Goal: Information Seeking & Learning: Learn about a topic

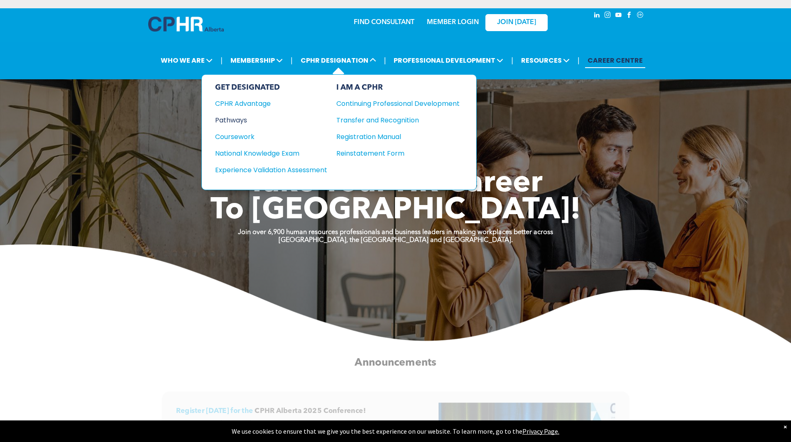
click at [250, 118] on div "Pathways" at bounding box center [265, 120] width 101 height 10
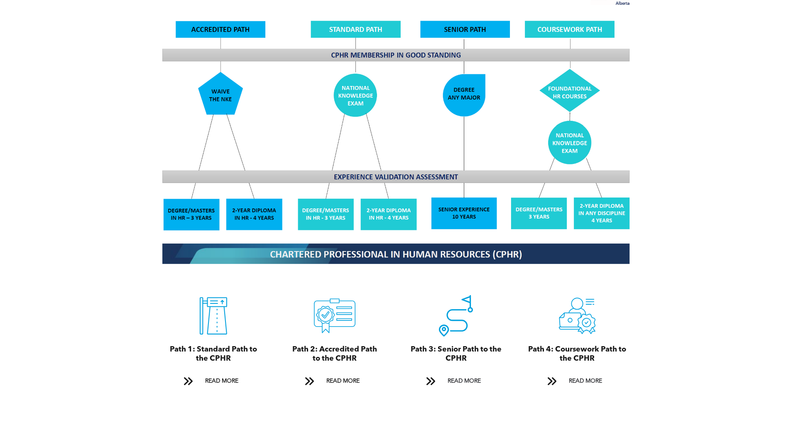
scroll to position [706, 0]
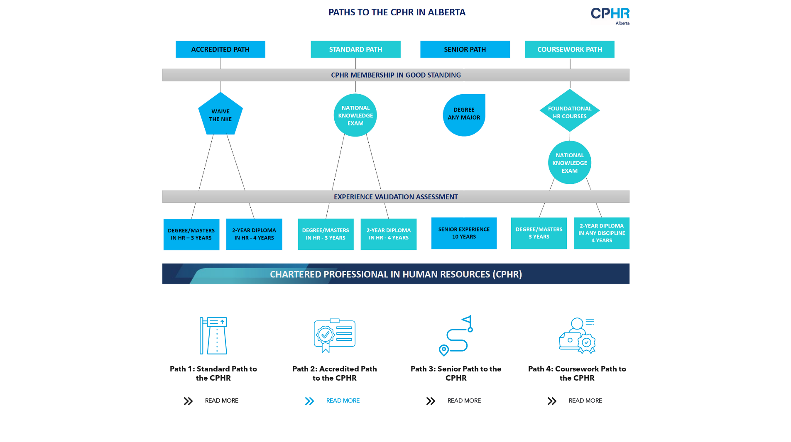
click at [331, 394] on span "READ MORE" at bounding box center [343, 401] width 39 height 15
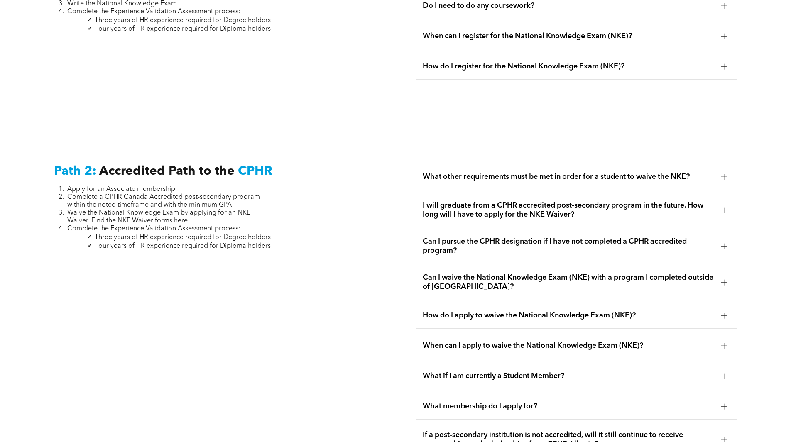
scroll to position [1358, 0]
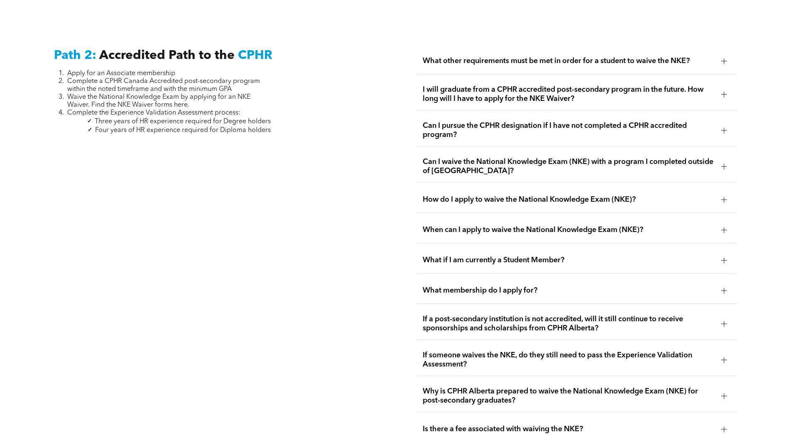
click at [496, 56] on span "What other requirements must be met in order for a student to waive the NKE?" at bounding box center [569, 60] width 292 height 9
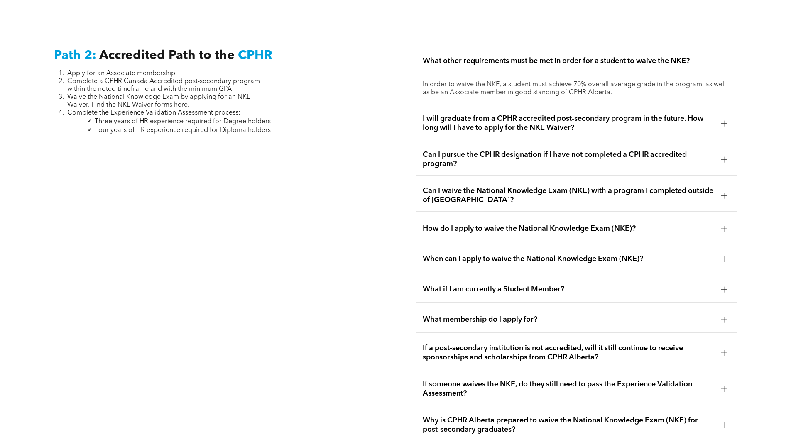
click at [519, 150] on span "Can I pursue the CPHR designation if I have not completed a CPHR accredited pro…" at bounding box center [569, 159] width 292 height 18
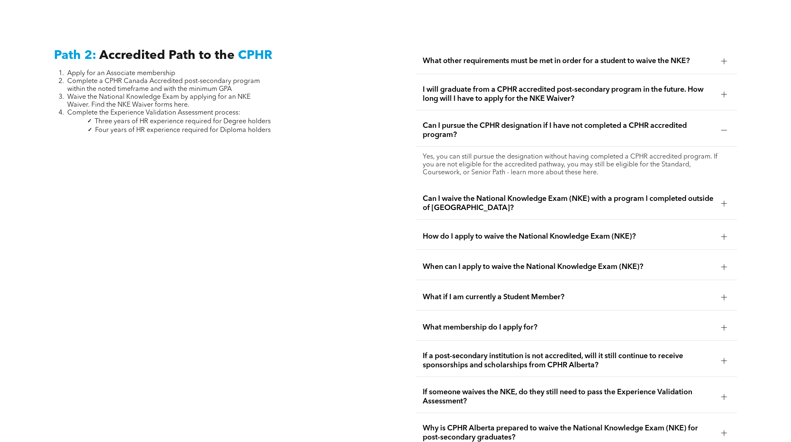
scroll to position [1399, 0]
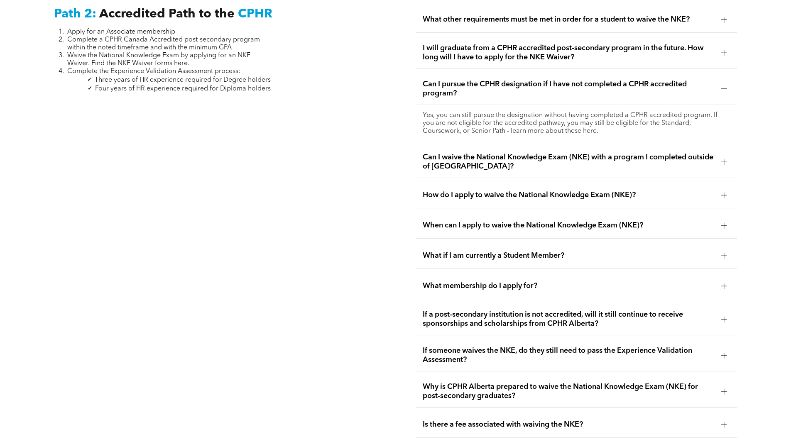
click at [476, 310] on span "If a post-secondary institution is not accredited, will it still continue to re…" at bounding box center [569, 319] width 292 height 18
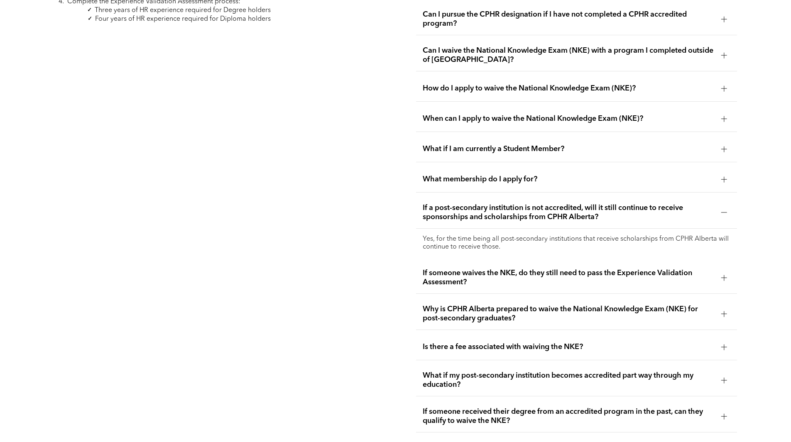
scroll to position [1482, 0]
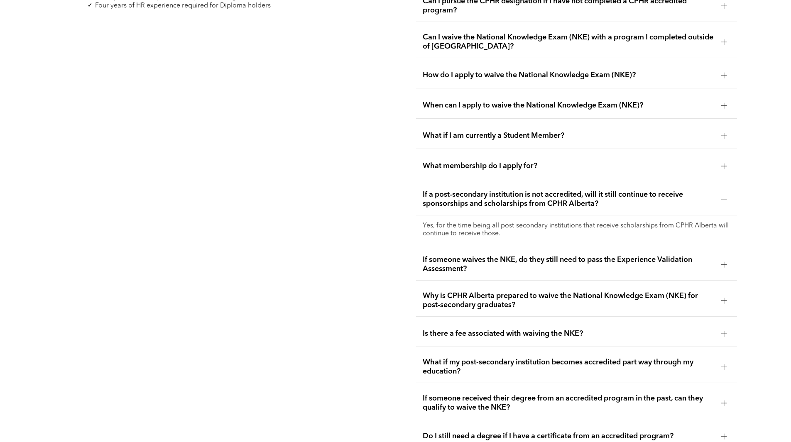
click at [465, 255] on span "If someone waives the NKE, do they still need to pass the Experience Validation…" at bounding box center [569, 264] width 292 height 18
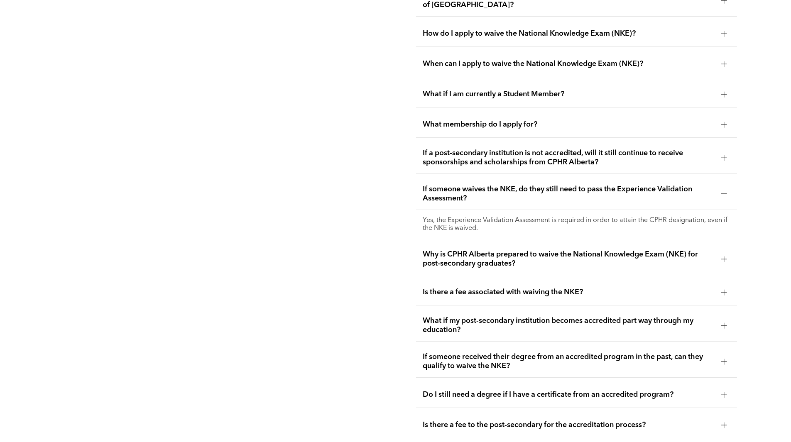
scroll to position [1565, 0]
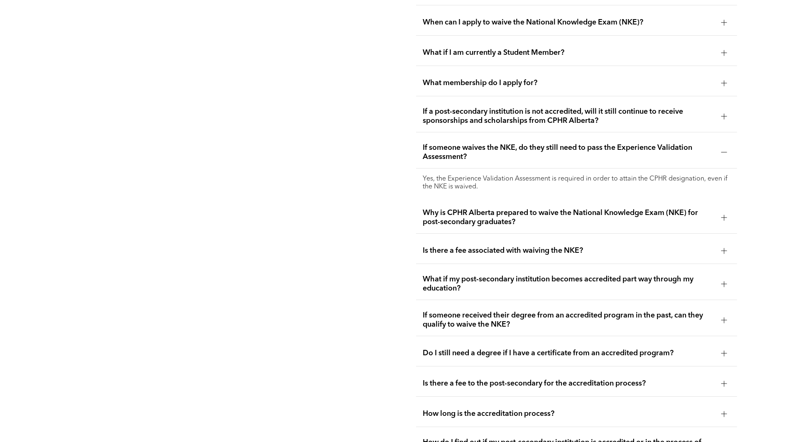
click at [438, 275] on span "What if my post-secondary institution becomes accredited part way through my ed…" at bounding box center [569, 284] width 292 height 18
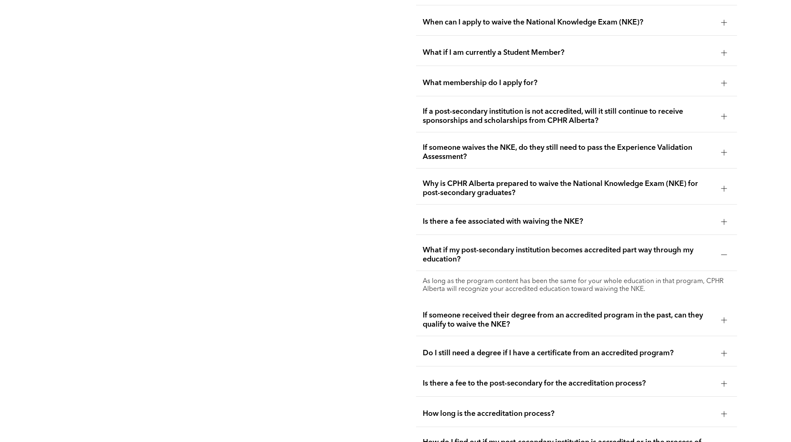
click at [433, 311] on span "If someone received their degree from an accredited program in the past, can th…" at bounding box center [569, 320] width 292 height 18
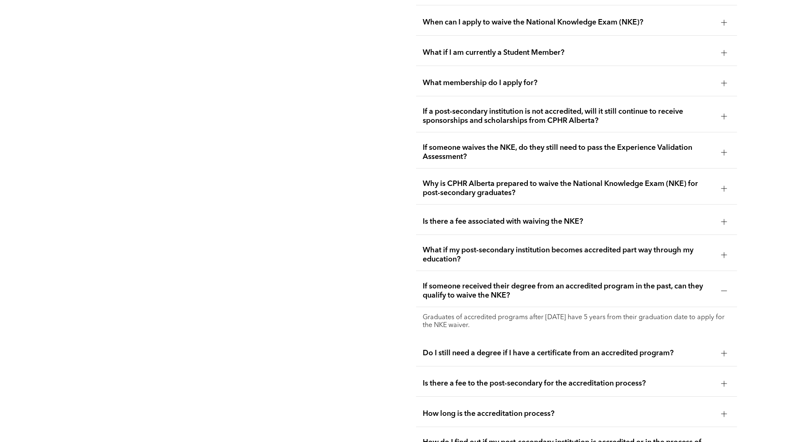
click at [443, 349] on span "Do I still need a degree if I have a certificate from an accredited program?" at bounding box center [569, 353] width 292 height 9
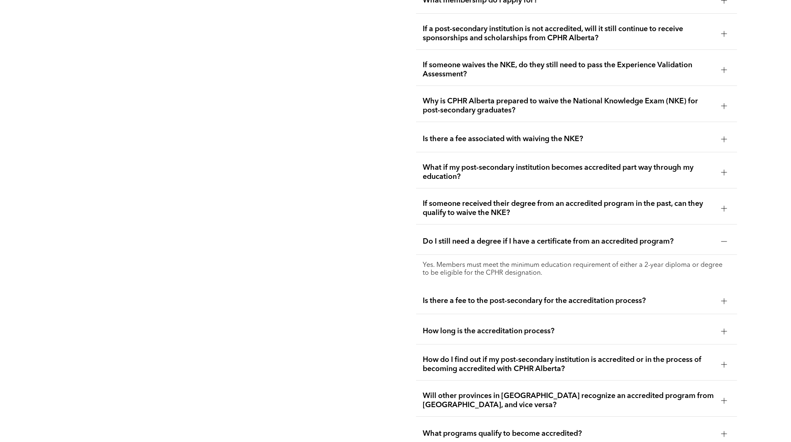
scroll to position [1649, 0]
click at [437, 326] on span "How long is the accreditation process?" at bounding box center [569, 330] width 292 height 9
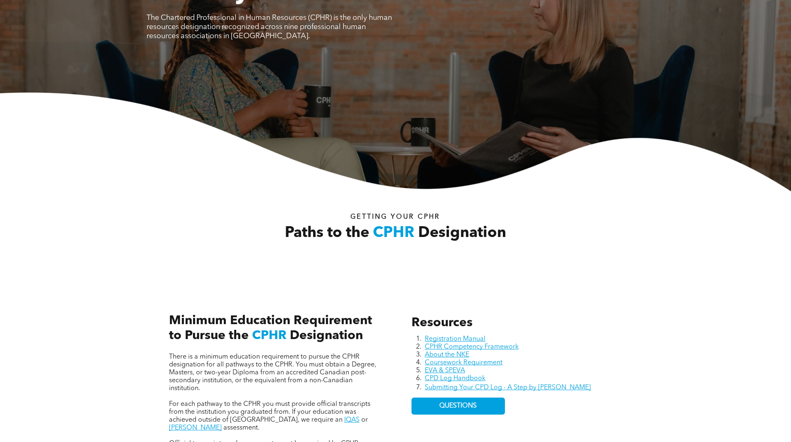
scroll to position [0, 0]
